Goal: Task Accomplishment & Management: Complete application form

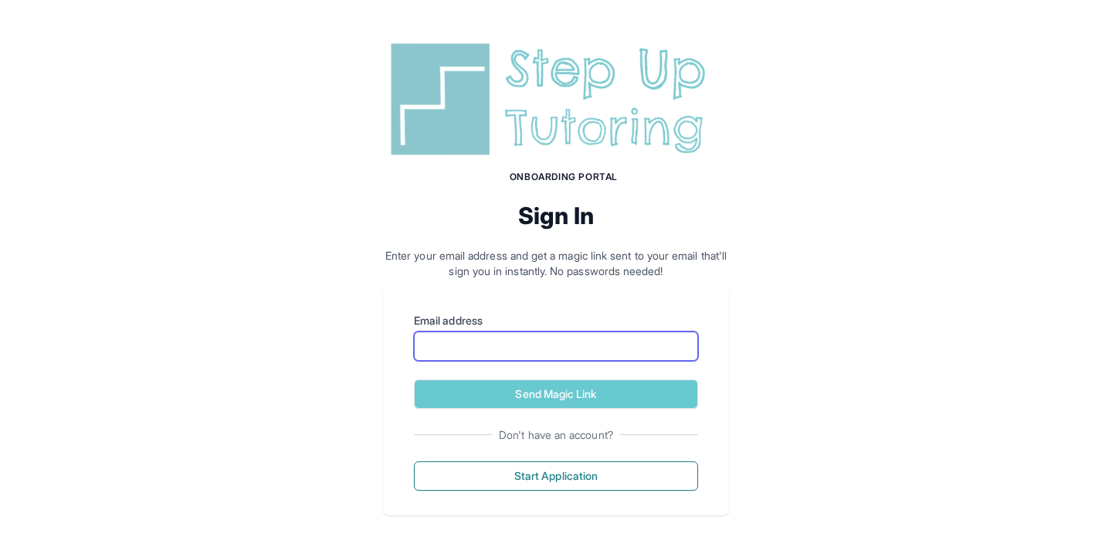
click at [435, 331] on input "Email address" at bounding box center [556, 345] width 284 height 29
type input "**********"
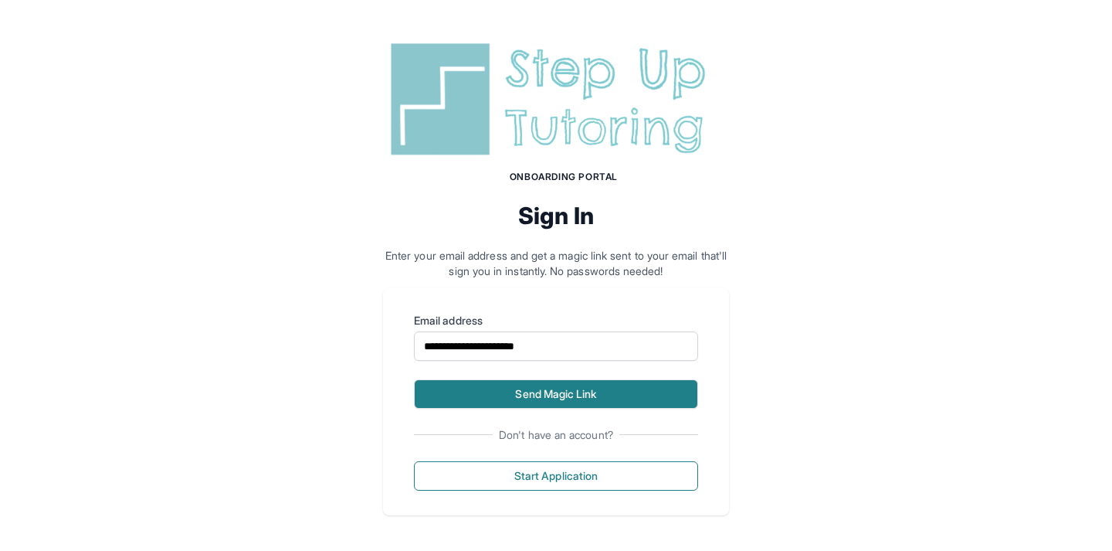
click at [508, 404] on button "Send Magic Link" at bounding box center [556, 393] width 284 height 29
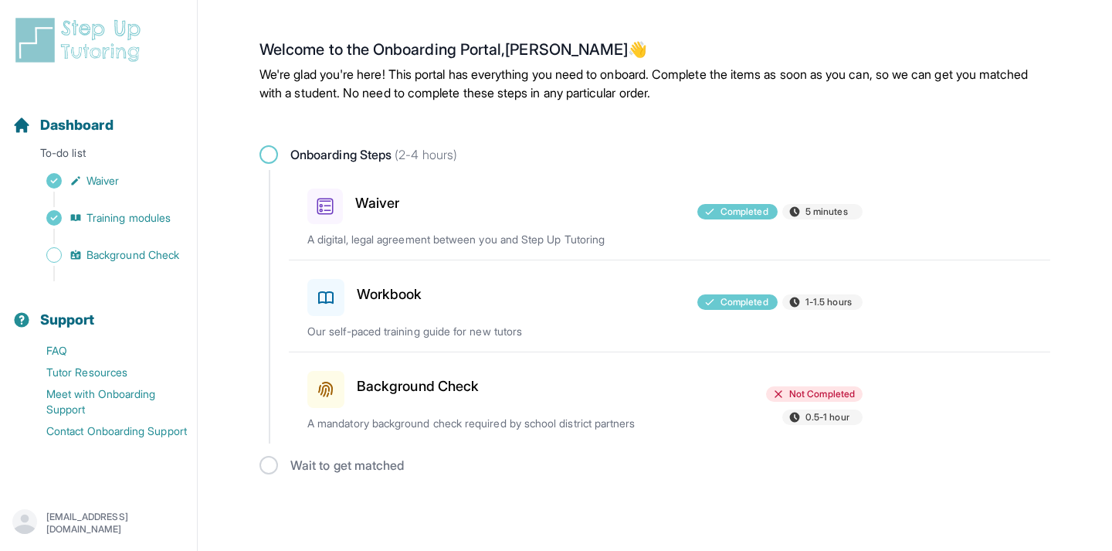
click at [334, 383] on icon at bounding box center [326, 389] width 19 height 19
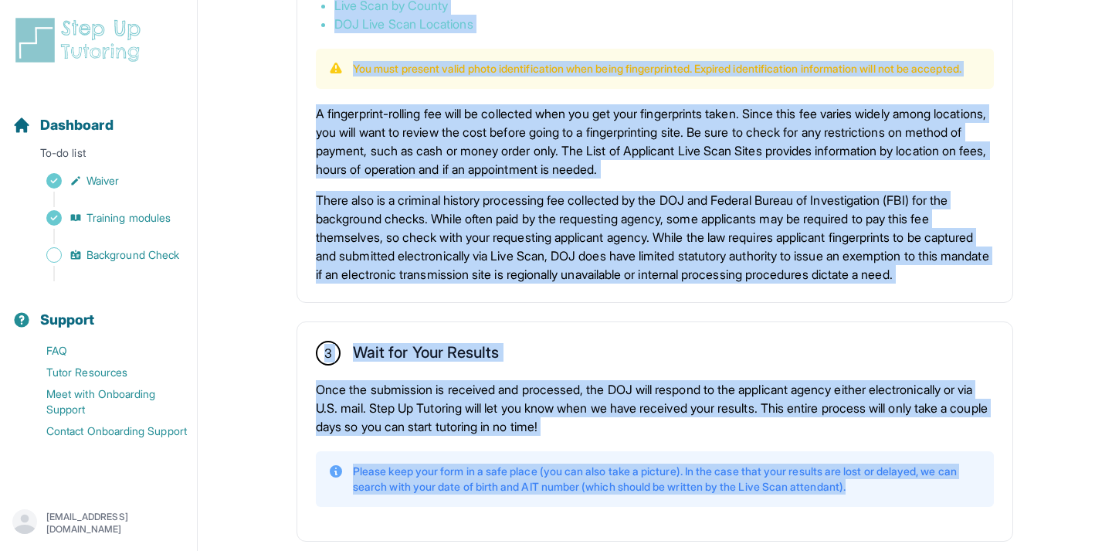
scroll to position [1103, 0]
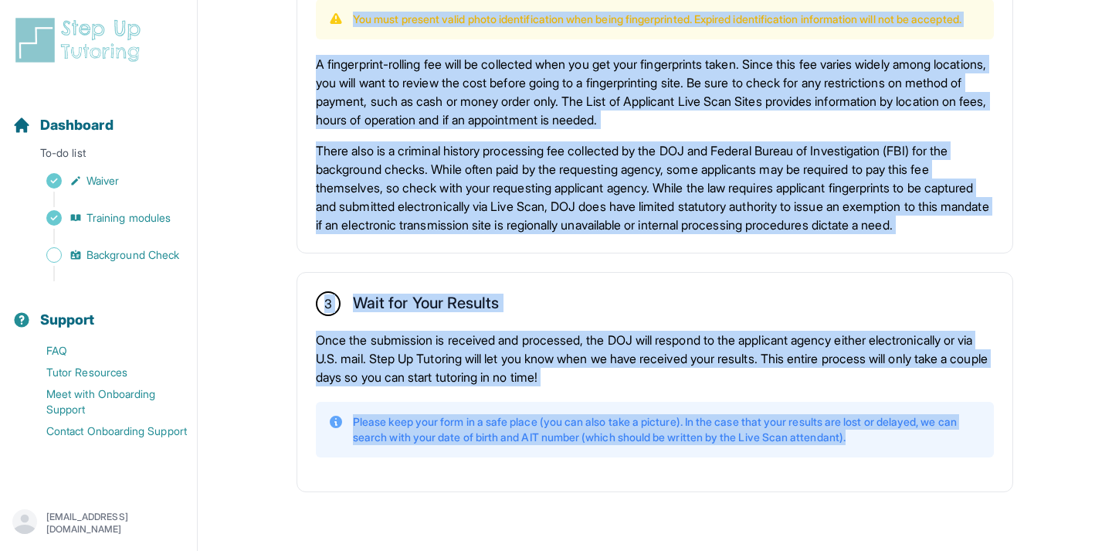
drag, startPoint x: 355, startPoint y: 140, endPoint x: 453, endPoint y: 565, distance: 436.1
copy div "Get Fingerprinted Once you receive and complete the necessary forms from the ap…"
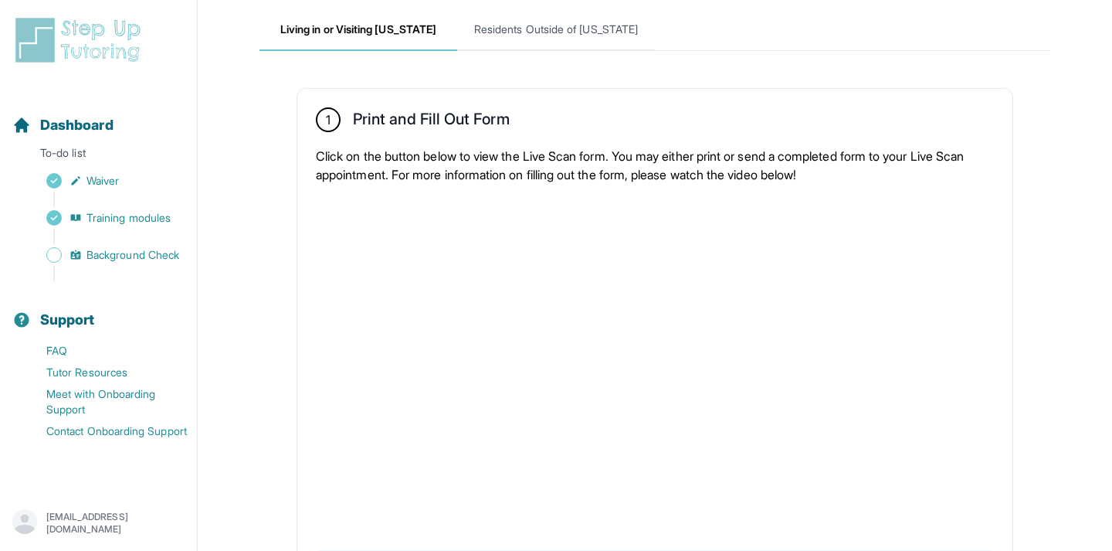
scroll to position [0, 0]
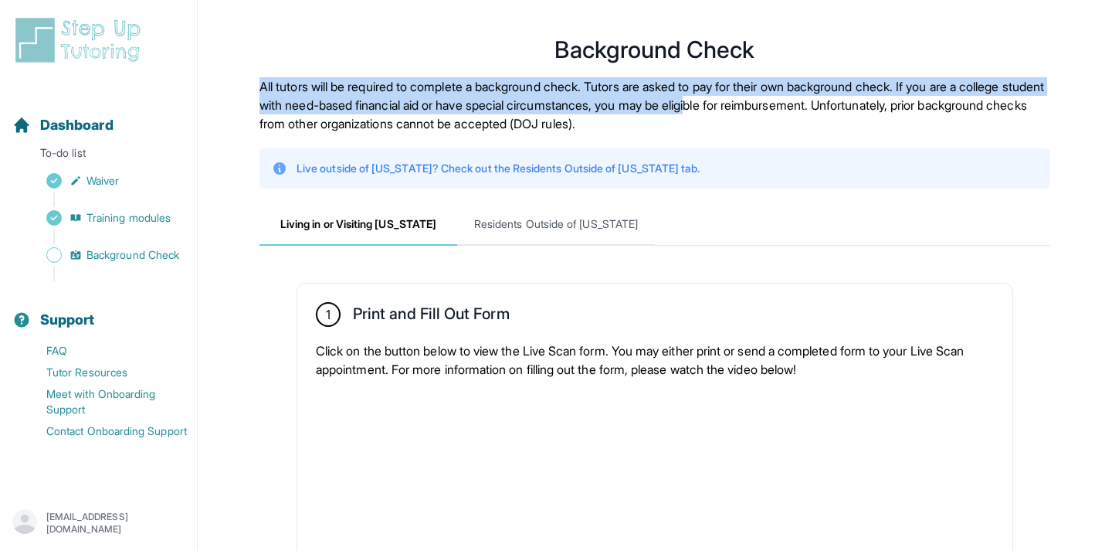
drag, startPoint x: 251, startPoint y: 85, endPoint x: 810, endPoint y: 112, distance: 559.9
copy p "All tutors will be required to complete a background check. Tutors are asked to…"
